Goal: Use online tool/utility: Utilize a website feature to perform a specific function

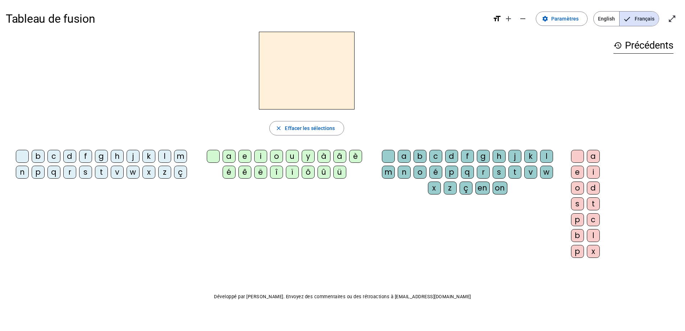
click at [86, 156] on div "f" at bounding box center [85, 156] width 13 height 13
click at [260, 154] on div "i" at bounding box center [260, 156] width 13 height 13
click at [547, 158] on div "l" at bounding box center [546, 156] width 13 height 13
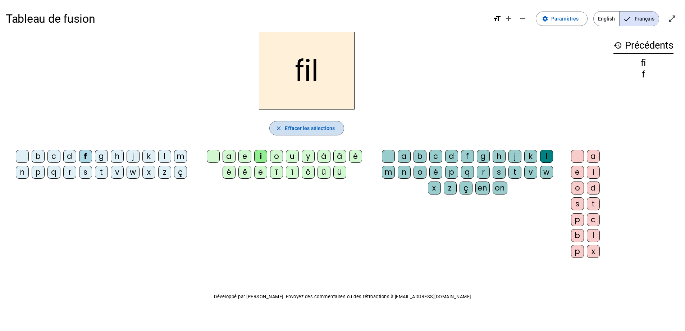
click at [305, 130] on span "Effacer les sélections" at bounding box center [310, 128] width 50 height 9
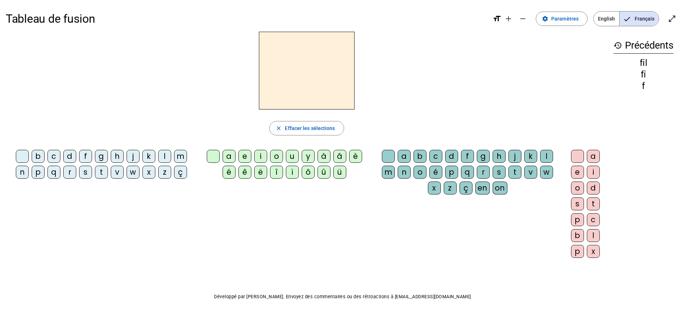
click at [180, 156] on div "m" at bounding box center [180, 156] width 13 height 13
click at [262, 155] on div "i" at bounding box center [260, 156] width 13 height 13
click at [543, 156] on div "l" at bounding box center [546, 156] width 13 height 13
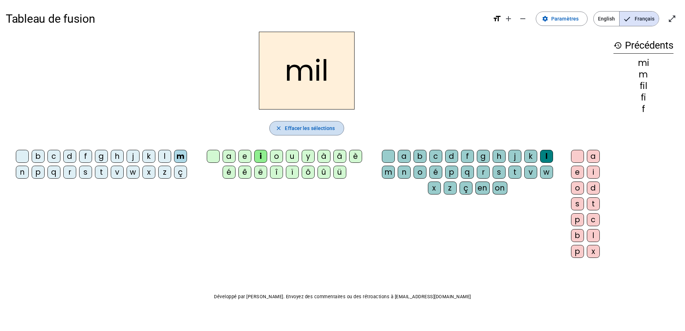
click at [297, 131] on span "Effacer les sélections" at bounding box center [310, 128] width 50 height 9
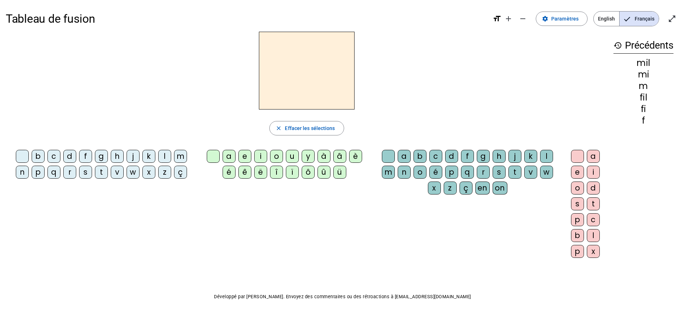
click at [182, 154] on div "m" at bounding box center [180, 156] width 13 height 13
click at [230, 155] on div "a" at bounding box center [229, 156] width 13 height 13
click at [548, 153] on div "l" at bounding box center [546, 156] width 13 height 13
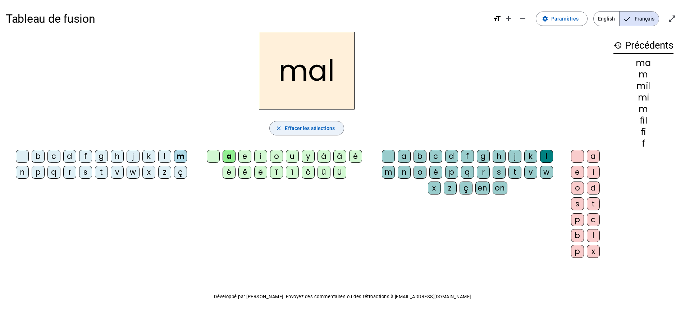
click at [297, 128] on span "Effacer les sélections" at bounding box center [310, 128] width 50 height 9
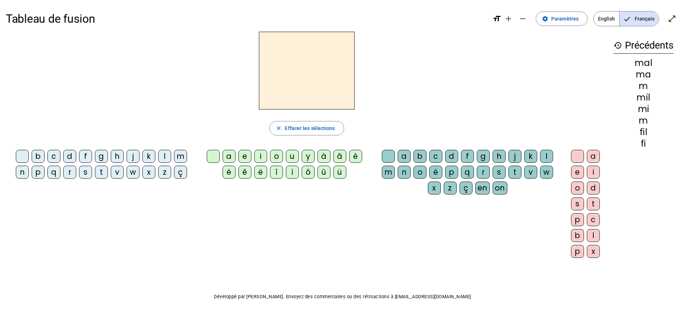
click at [117, 171] on div "v" at bounding box center [117, 171] width 13 height 13
click at [229, 157] on div "a" at bounding box center [229, 156] width 13 height 13
click at [542, 151] on div "l" at bounding box center [546, 156] width 13 height 13
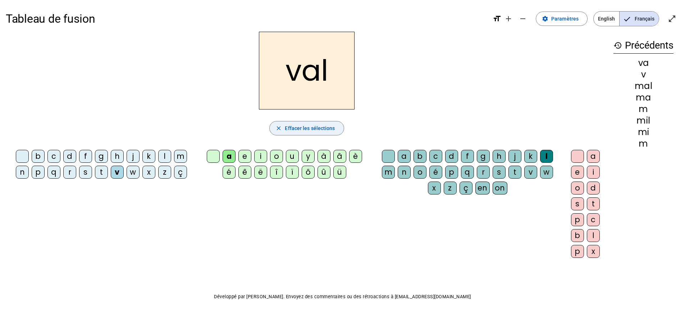
click at [300, 127] on span "Effacer les sélections" at bounding box center [310, 128] width 50 height 9
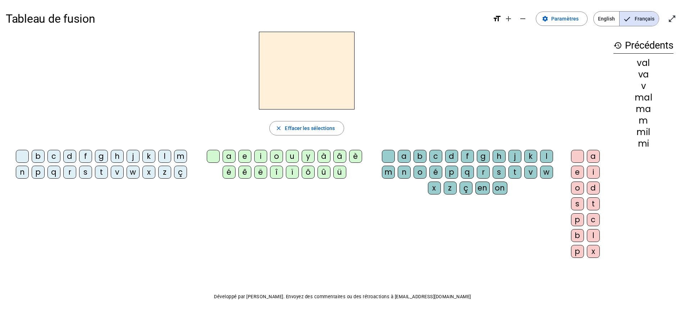
click at [118, 170] on div "v" at bounding box center [117, 171] width 13 height 13
click at [229, 156] on div "a" at bounding box center [229, 156] width 13 height 13
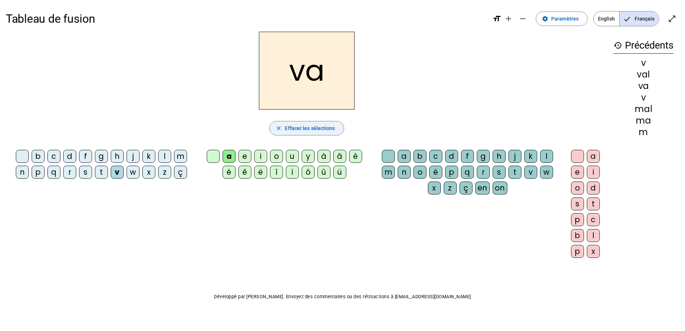
click at [301, 130] on span "Effacer les sélections" at bounding box center [310, 128] width 50 height 9
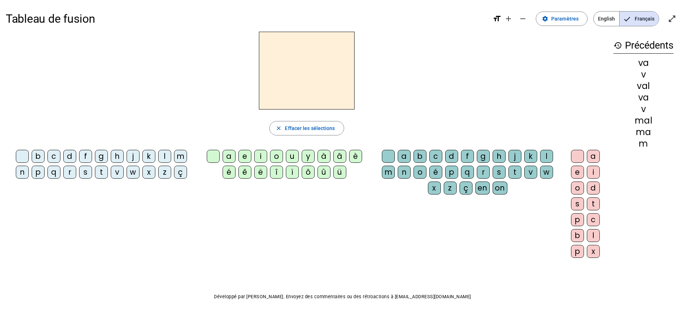
click at [178, 155] on div "m" at bounding box center [180, 156] width 13 height 13
click at [228, 154] on div "a" at bounding box center [229, 156] width 13 height 13
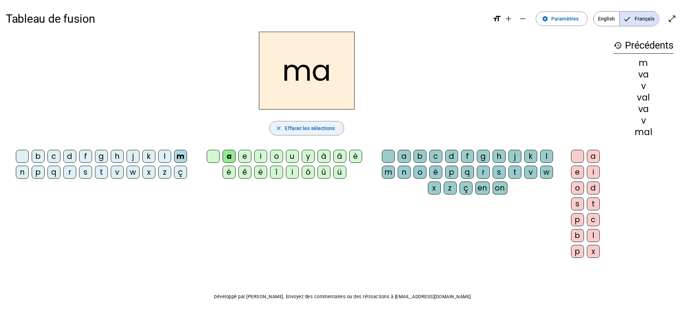
click at [286, 132] on span "Effacer les sélections" at bounding box center [310, 128] width 50 height 9
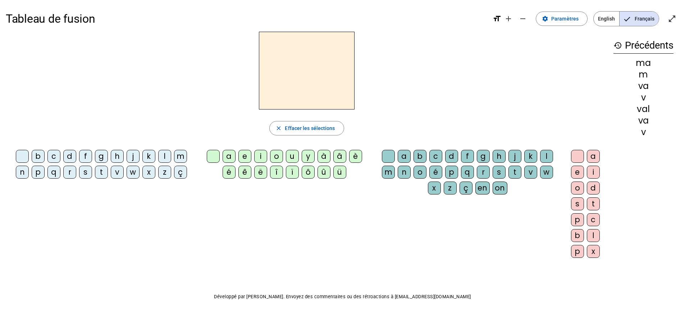
click at [101, 171] on div "t" at bounding box center [101, 171] width 13 height 13
click at [228, 153] on div "a" at bounding box center [229, 156] width 13 height 13
drag, startPoint x: 168, startPoint y: 184, endPoint x: 228, endPoint y: 166, distance: 62.7
click at [203, 195] on div "b c d f g h j k l m n p q r s t v w x z ç a e i o u y à â è é ê ë [PERSON_NAME]…" at bounding box center [307, 205] width 602 height 117
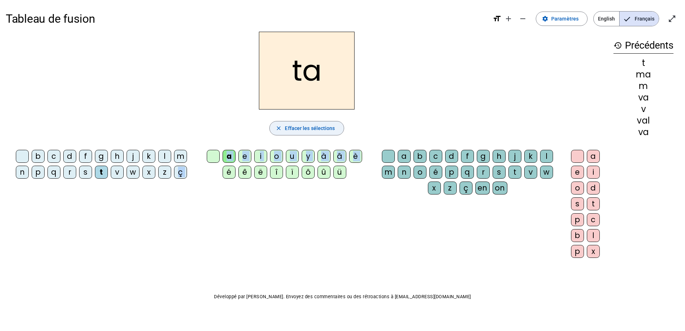
click at [283, 126] on span "button" at bounding box center [307, 127] width 74 height 17
click at [209, 165] on letter-bubble at bounding box center [215, 158] width 16 height 16
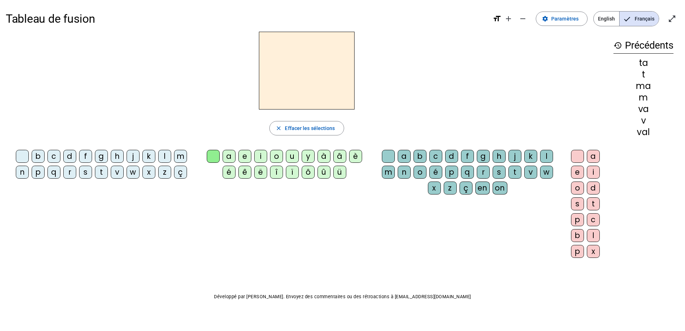
click at [88, 172] on div "s" at bounding box center [85, 171] width 13 height 13
click at [232, 154] on div "a" at bounding box center [229, 156] width 13 height 13
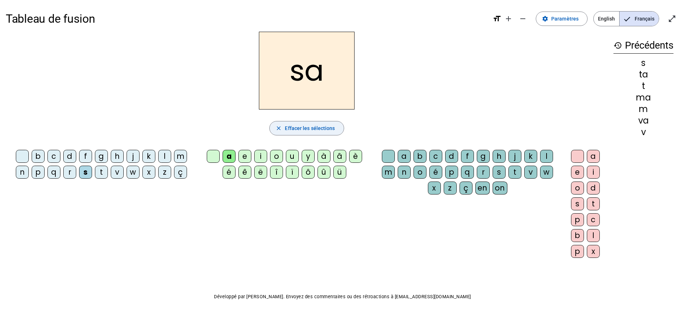
click at [304, 129] on span "Effacer les sélections" at bounding box center [310, 128] width 50 height 9
click at [83, 169] on div "s" at bounding box center [85, 171] width 13 height 13
click at [227, 156] on div "a" at bounding box center [229, 156] width 13 height 13
click at [440, 156] on div "c" at bounding box center [436, 156] width 13 height 13
click at [314, 130] on span "Effacer les sélections" at bounding box center [310, 128] width 50 height 9
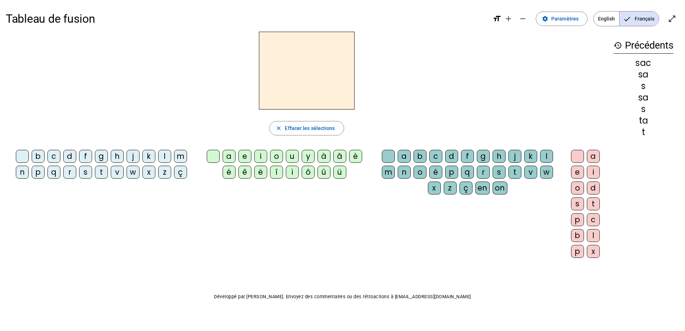
click at [164, 154] on div "l" at bounding box center [164, 156] width 13 height 13
click at [226, 155] on div "a" at bounding box center [229, 156] width 13 height 13
click at [437, 156] on div "c" at bounding box center [436, 156] width 13 height 13
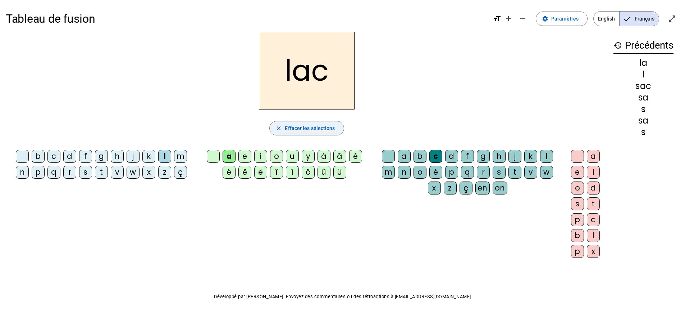
click at [290, 125] on span "Effacer les sélections" at bounding box center [310, 128] width 50 height 9
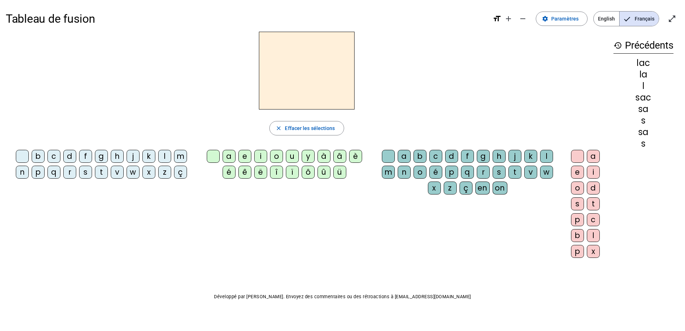
click at [96, 171] on div "t" at bounding box center [101, 171] width 13 height 13
click at [230, 153] on div "a" at bounding box center [229, 156] width 13 height 13
click at [432, 152] on div "c" at bounding box center [436, 156] width 13 height 13
drag, startPoint x: 318, startPoint y: 124, endPoint x: 151, endPoint y: 135, distance: 168.0
click at [317, 124] on span "Effacer les sélections" at bounding box center [310, 128] width 50 height 9
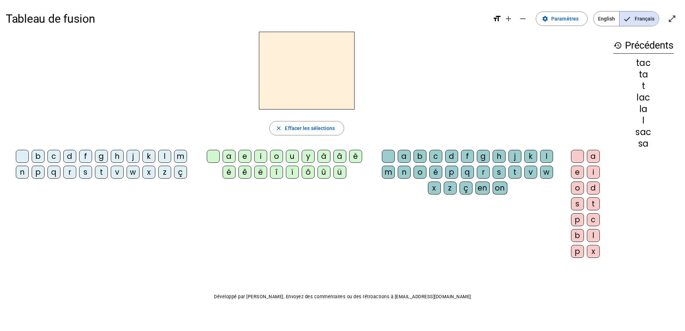
click at [103, 171] on div "t" at bounding box center [101, 171] width 13 height 13
click at [259, 156] on div "i" at bounding box center [260, 156] width 13 height 13
click at [433, 157] on div "c" at bounding box center [436, 156] width 13 height 13
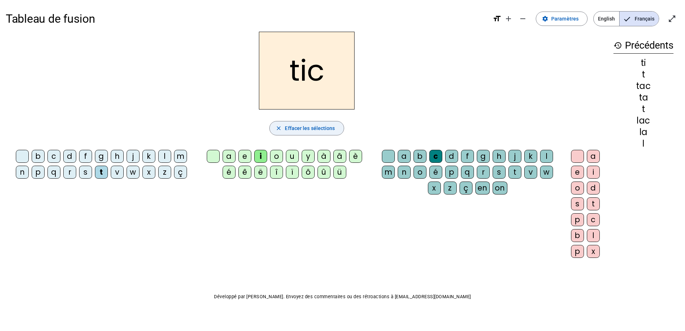
click at [292, 129] on span "Effacer les sélections" at bounding box center [310, 128] width 50 height 9
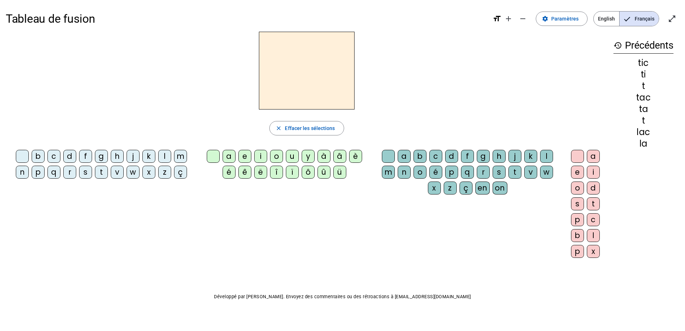
click at [35, 170] on div "p" at bounding box center [38, 171] width 13 height 13
click at [258, 155] on div "i" at bounding box center [260, 156] width 13 height 13
click at [437, 155] on div "c" at bounding box center [436, 156] width 13 height 13
